Goal: Task Accomplishment & Management: Use online tool/utility

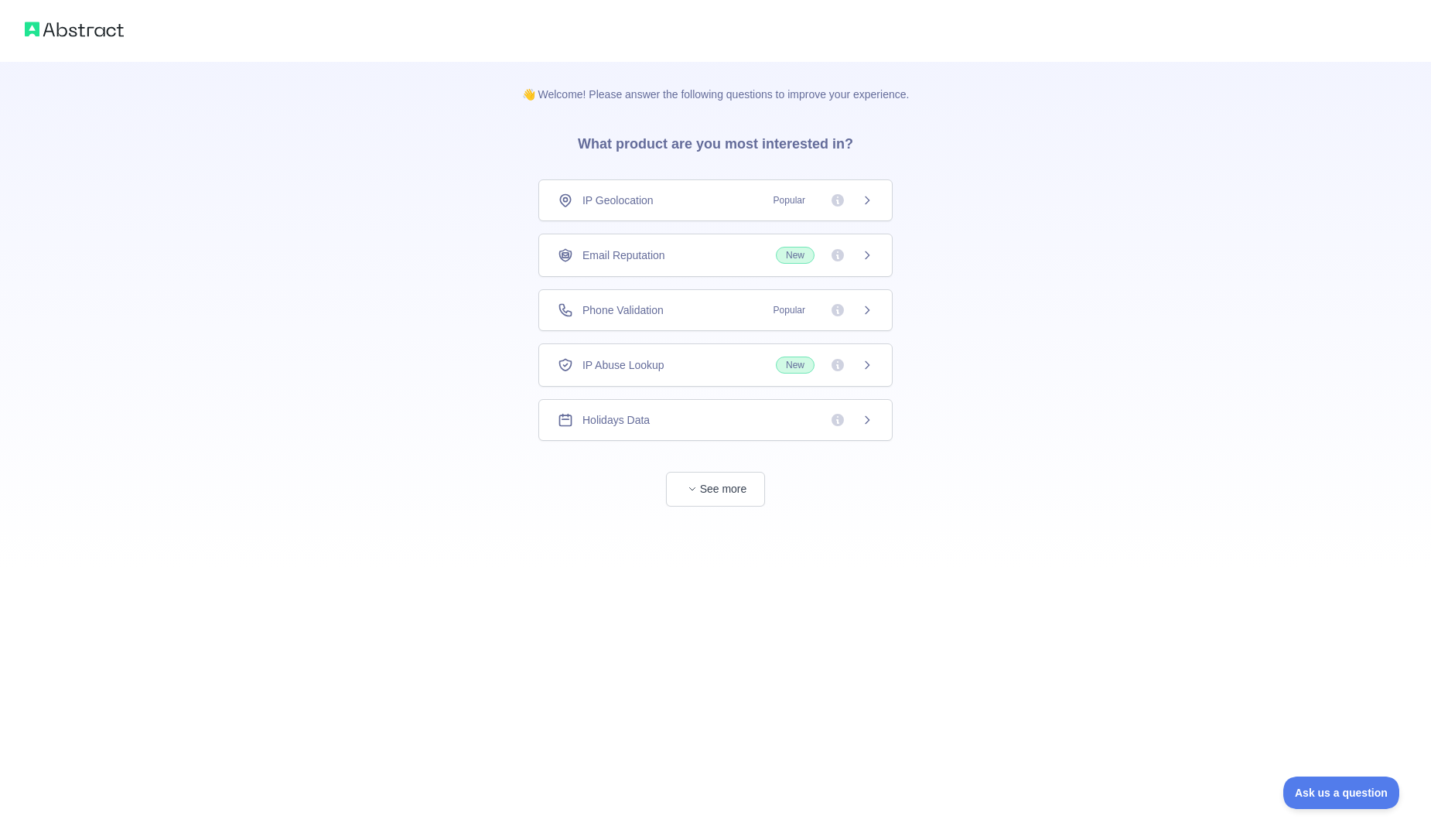
click at [869, 200] on icon at bounding box center [867, 200] width 4 height 7
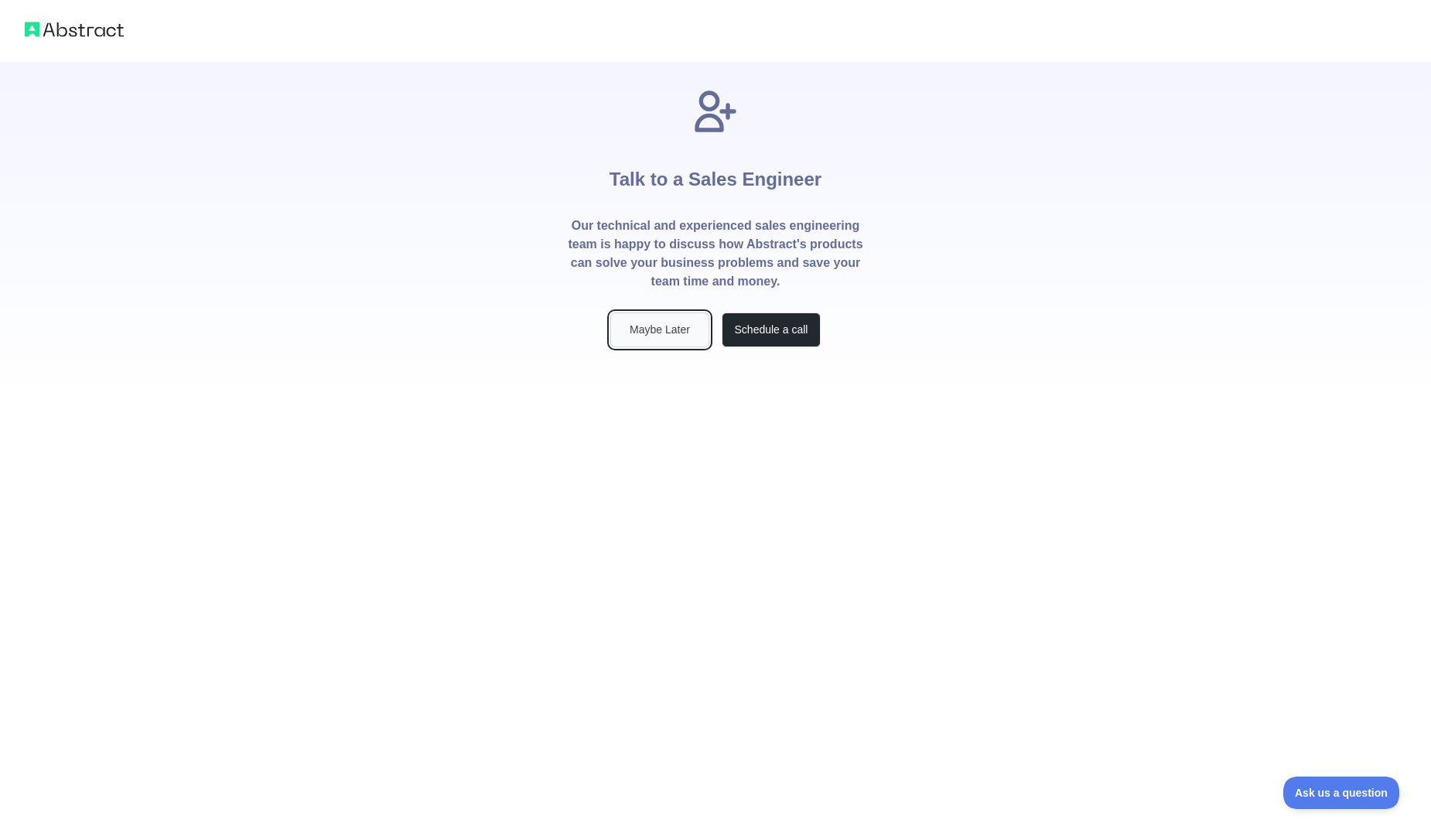
click at [662, 332] on button "Maybe Later" at bounding box center [660, 330] width 99 height 35
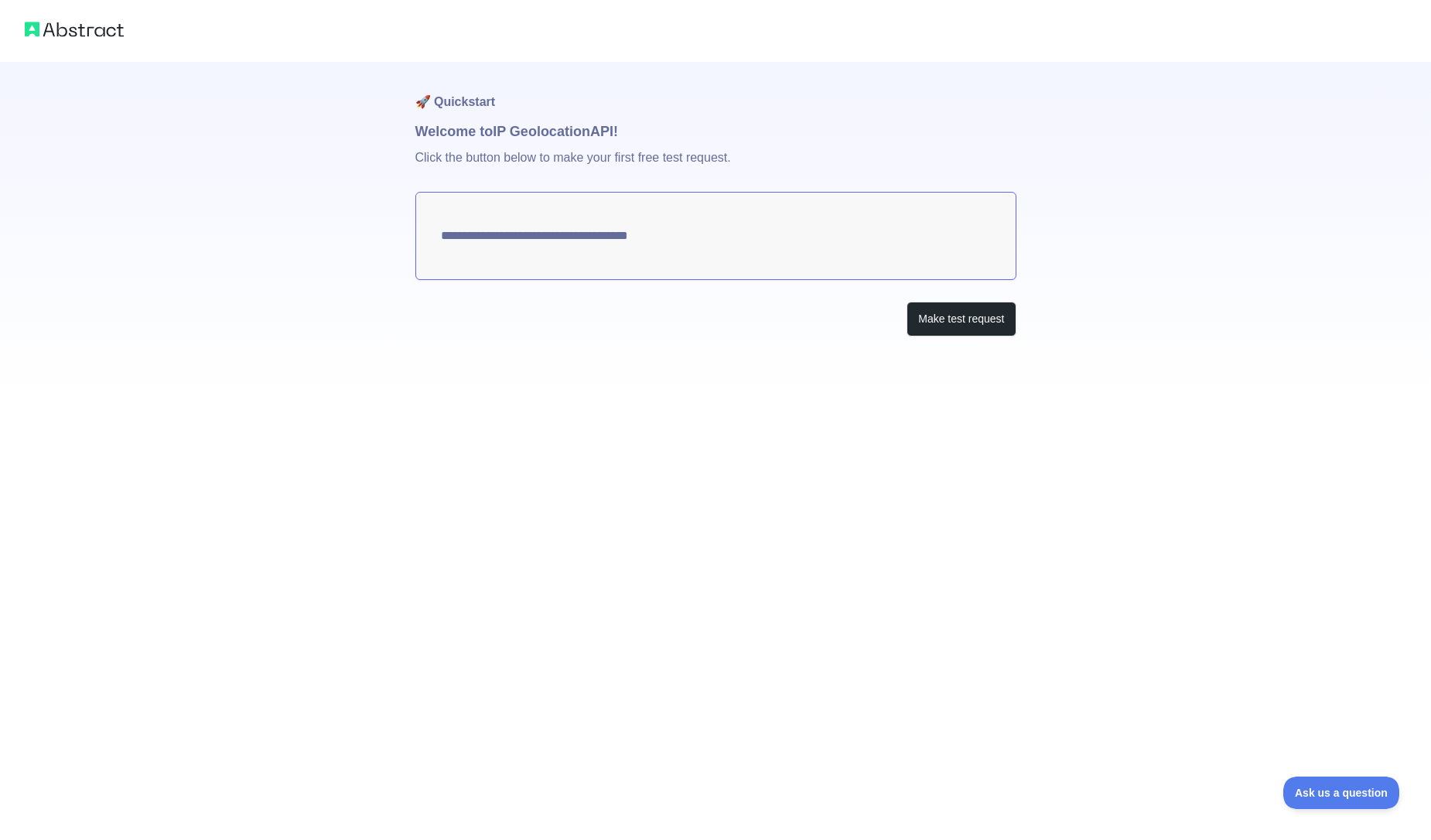
type textarea "**********"
